Goal: Ask a question: Seek information or help from site administrators or community

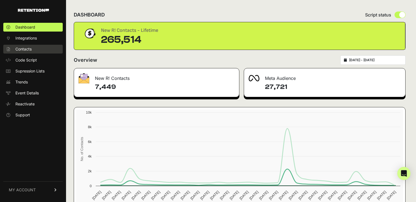
click at [24, 46] on span "Contacts" at bounding box center [23, 48] width 16 height 5
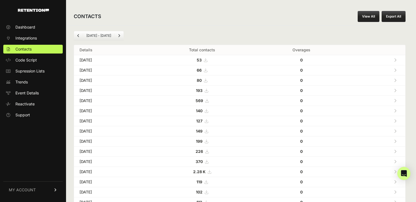
scroll to position [1, 0]
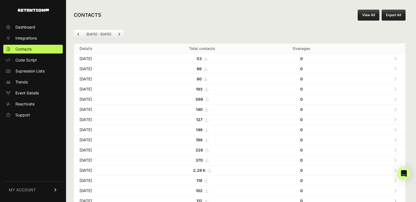
click at [35, 190] on link "MY ACCOUNT" at bounding box center [32, 190] width 59 height 17
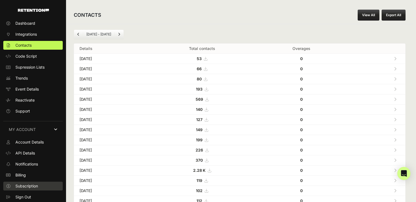
click at [34, 186] on span "Subscription" at bounding box center [26, 186] width 23 height 5
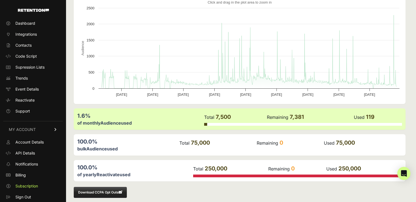
scroll to position [80, 0]
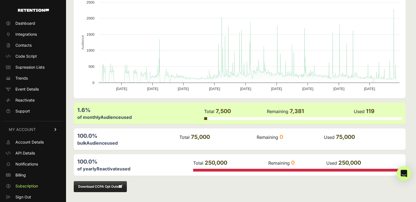
click at [404, 173] on icon "Open Intercom Messenger" at bounding box center [403, 173] width 6 height 7
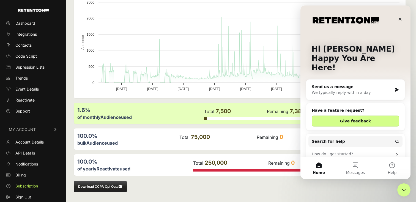
scroll to position [0, 0]
click at [367, 86] on div "Send us a message We typically reply within a day" at bounding box center [355, 90] width 98 height 20
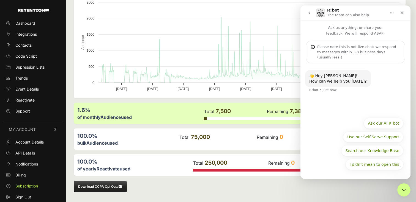
click at [353, 95] on div "👋 Hey [PERSON_NAME]! How can we help you [DATE]? R!bot • Just now" at bounding box center [355, 88] width 110 height 51
click at [387, 123] on button "Ask our AI R!bot" at bounding box center [383, 123] width 40 height 11
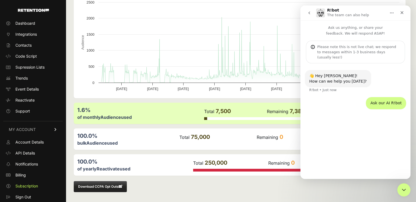
click at [362, 157] on div "👋 Hey [PERSON_NAME]! How can we help you [DATE]? R!bot • Just now Ask our AI R!…" at bounding box center [355, 118] width 110 height 111
click at [361, 56] on div "Please note this is not live chat; we respond to messages within 1-3 business d…" at bounding box center [355, 52] width 99 height 23
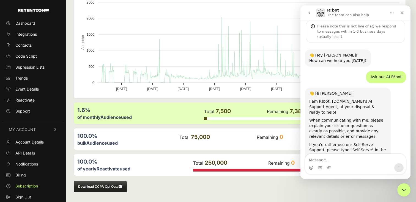
scroll to position [24, 0]
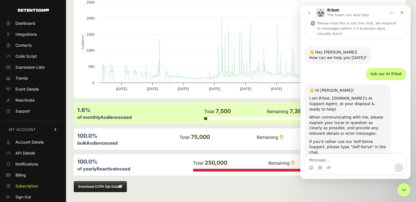
click at [360, 163] on textarea "Message…" at bounding box center [355, 158] width 101 height 9
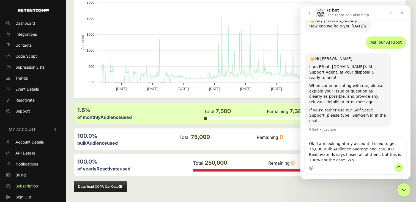
scroll to position [61, 0]
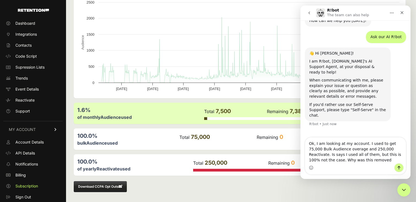
type textarea "Ok, I am looking at my account. I used to get 75,000 Bulk Audience overage and …"
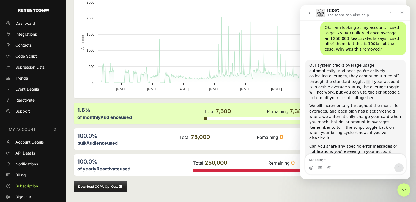
scroll to position [170, 0]
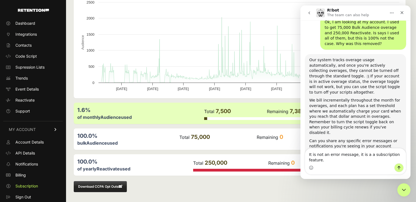
type textarea "It is not an error message, it is a a subscription feature."
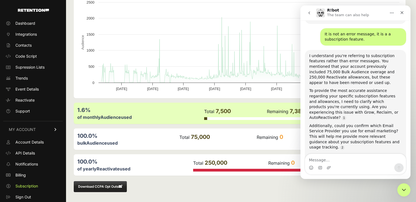
scroll to position [318, 0]
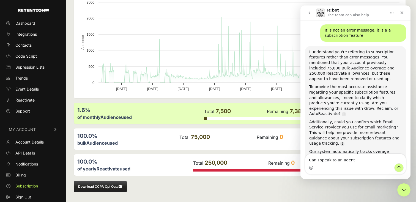
type textarea "Can I speak to an agent?"
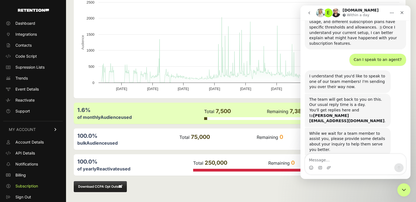
scroll to position [458, 0]
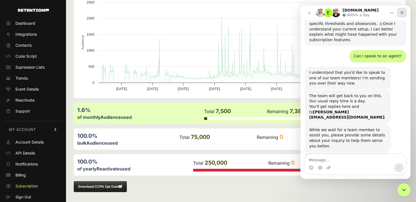
click at [403, 11] on icon "Close" at bounding box center [401, 12] width 4 height 4
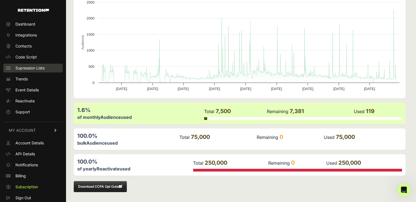
scroll to position [4, 0]
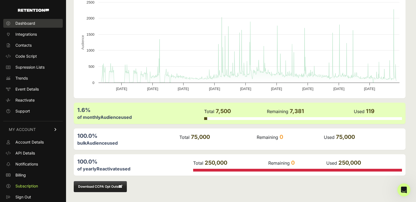
click at [43, 26] on link "Dashboard" at bounding box center [32, 23] width 59 height 9
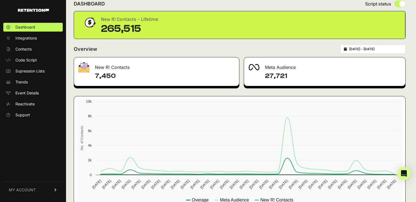
scroll to position [27, 0]
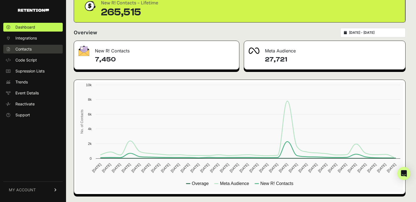
click at [40, 48] on link "Contacts" at bounding box center [32, 49] width 59 height 9
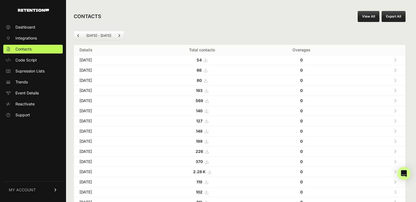
click at [201, 71] on strong "66" at bounding box center [199, 70] width 5 height 5
click at [95, 69] on td "Aug 14, 2025" at bounding box center [110, 70] width 72 height 10
